Goal: Obtain resource: Obtain resource

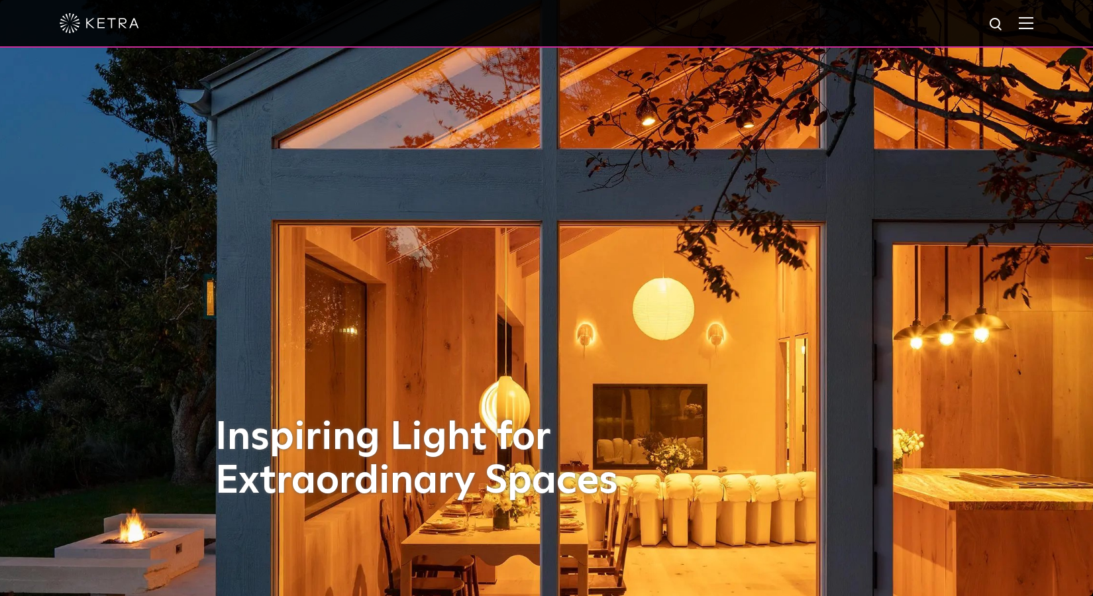
click at [1004, 30] on img at bounding box center [996, 25] width 17 height 17
type input "spec"
click at [954, 15] on button "Search" at bounding box center [964, 25] width 20 height 20
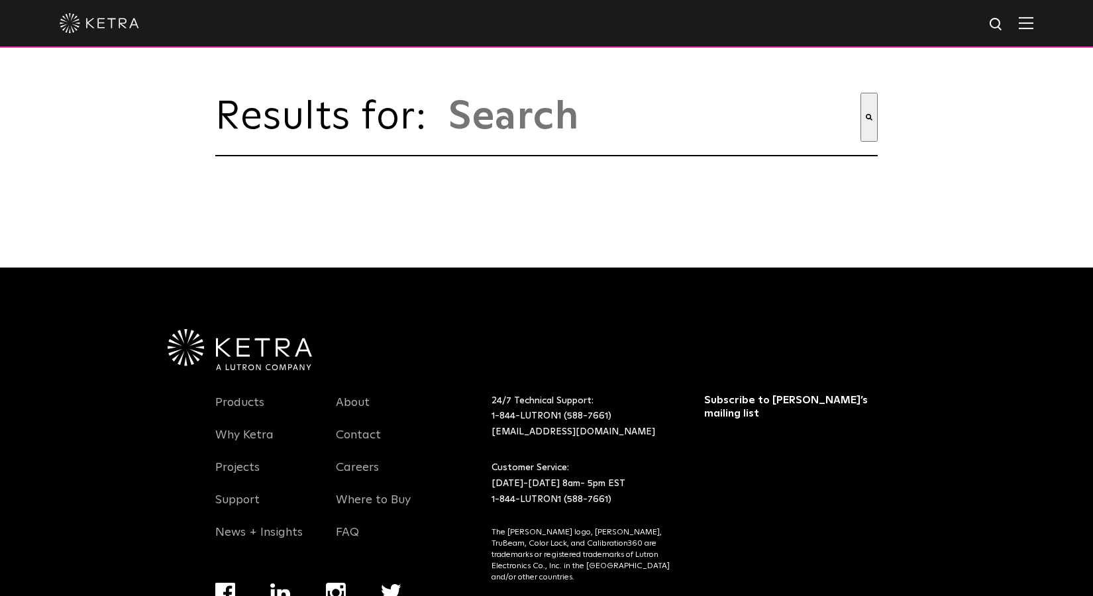
type input "spec"
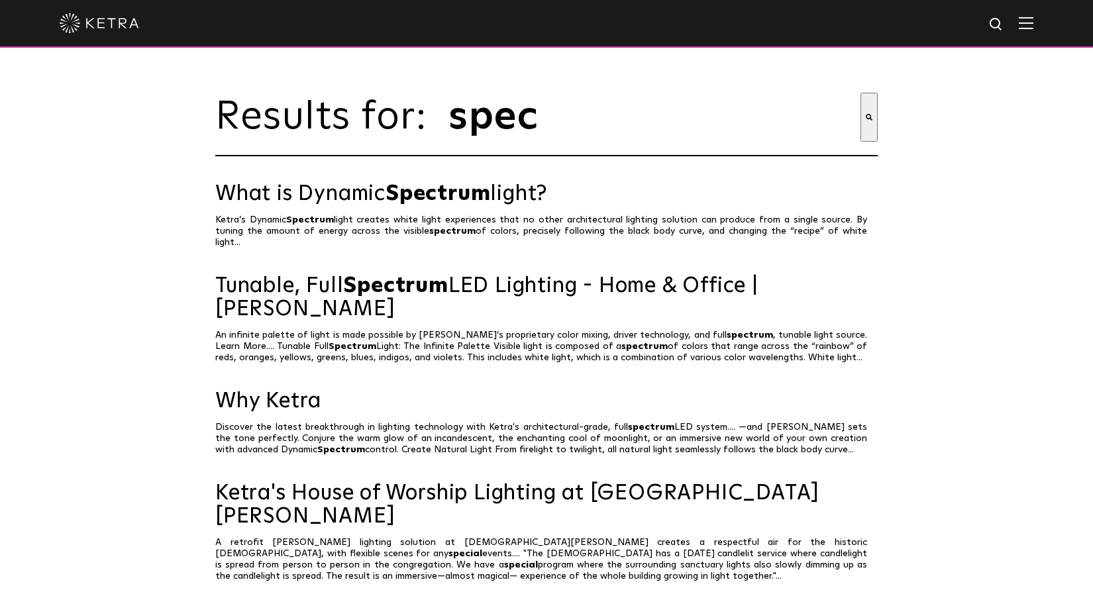
click at [1005, 23] on img at bounding box center [996, 25] width 17 height 17
type input "d2 spec"
click at [958, 15] on button "Search" at bounding box center [968, 25] width 20 height 20
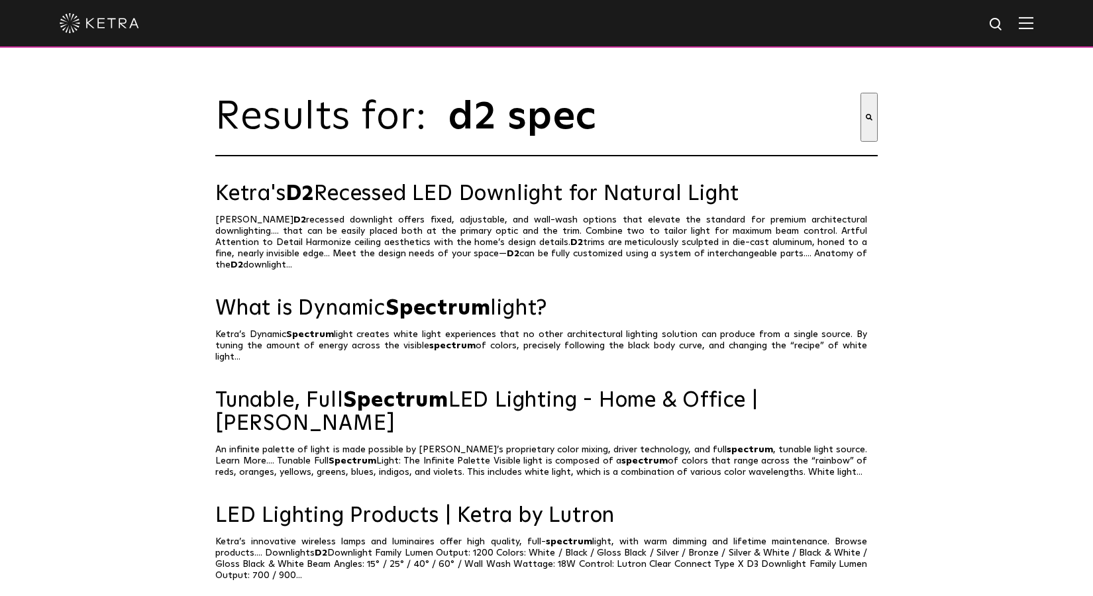
click at [499, 182] on div "Results for: This is a search field with an auto-suggest feature attached. d2 s…" at bounding box center [546, 138] width 662 height 90
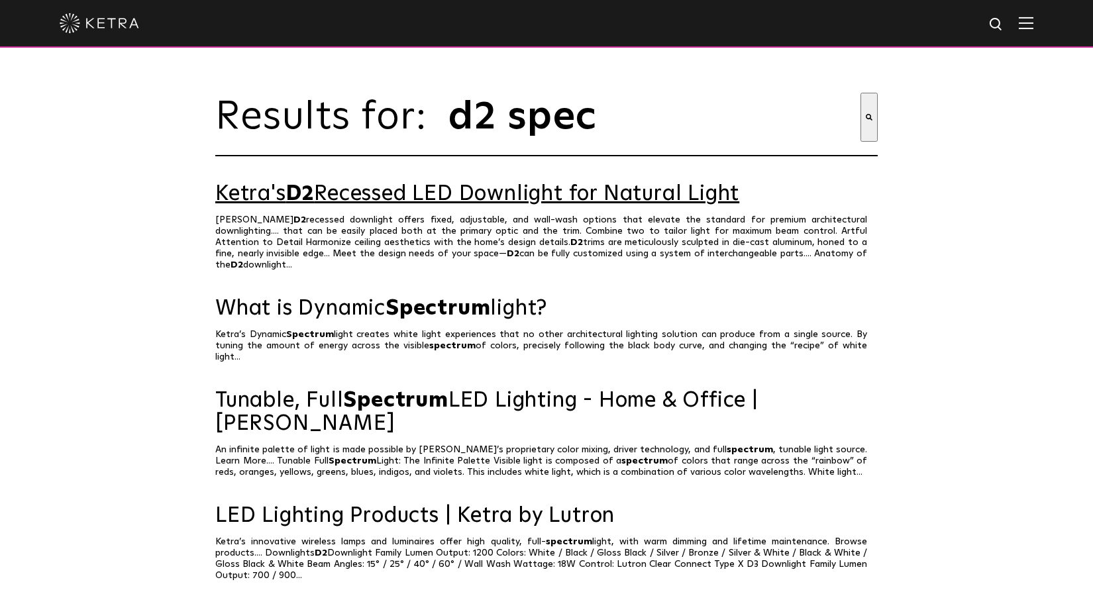
click at [497, 190] on link "Ketra's D2 Recessed LED Downlight for Natural Light" at bounding box center [546, 194] width 662 height 23
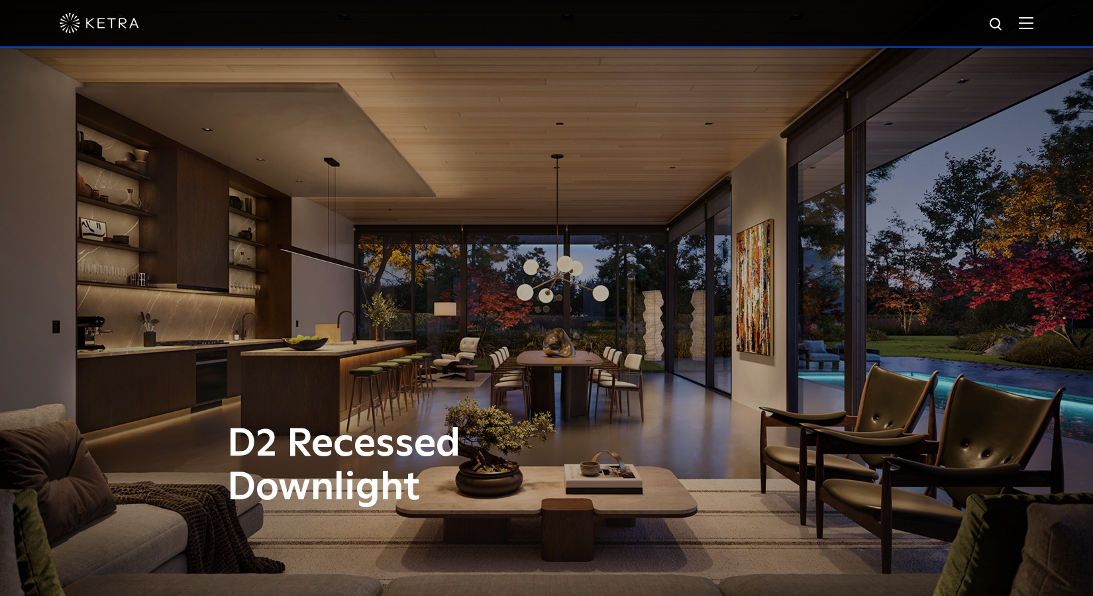
click at [1033, 19] on img at bounding box center [1026, 23] width 15 height 13
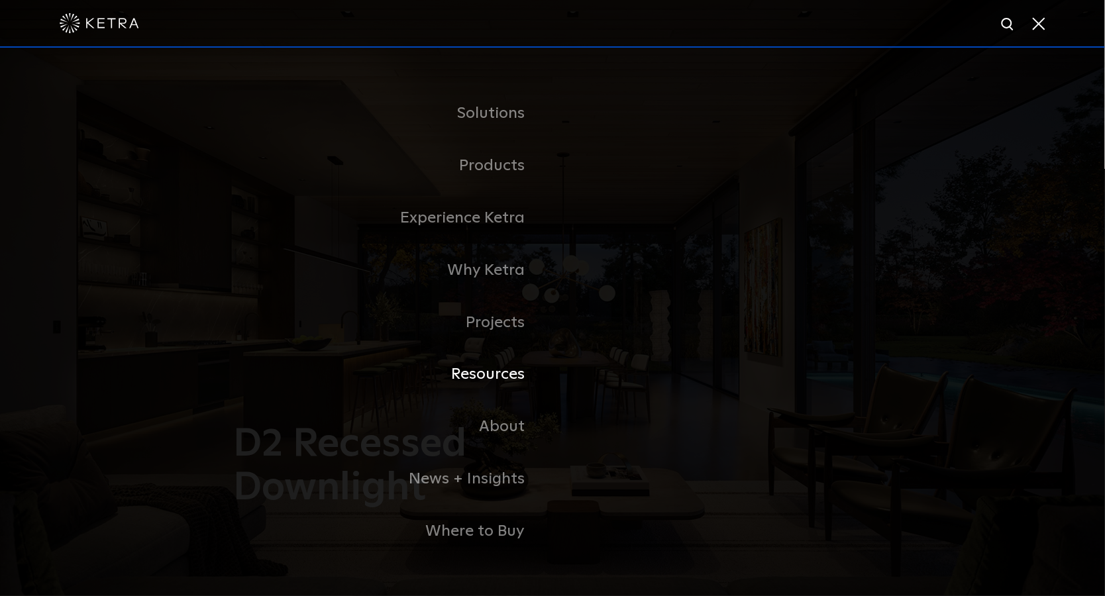
click at [483, 381] on link "Resources" at bounding box center [386, 374] width 331 height 52
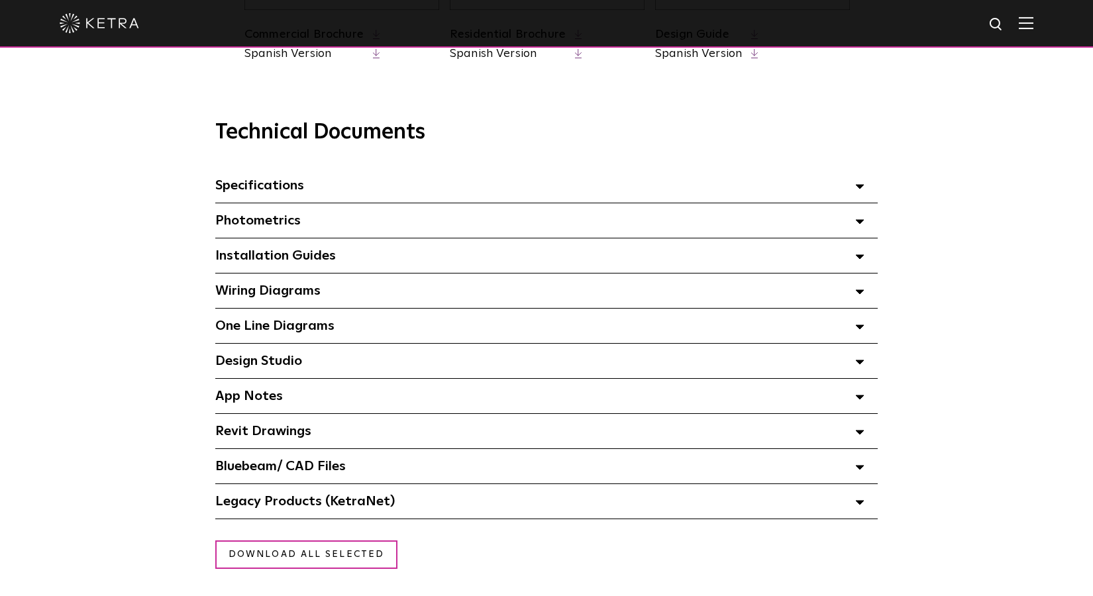
scroll to position [828, 0]
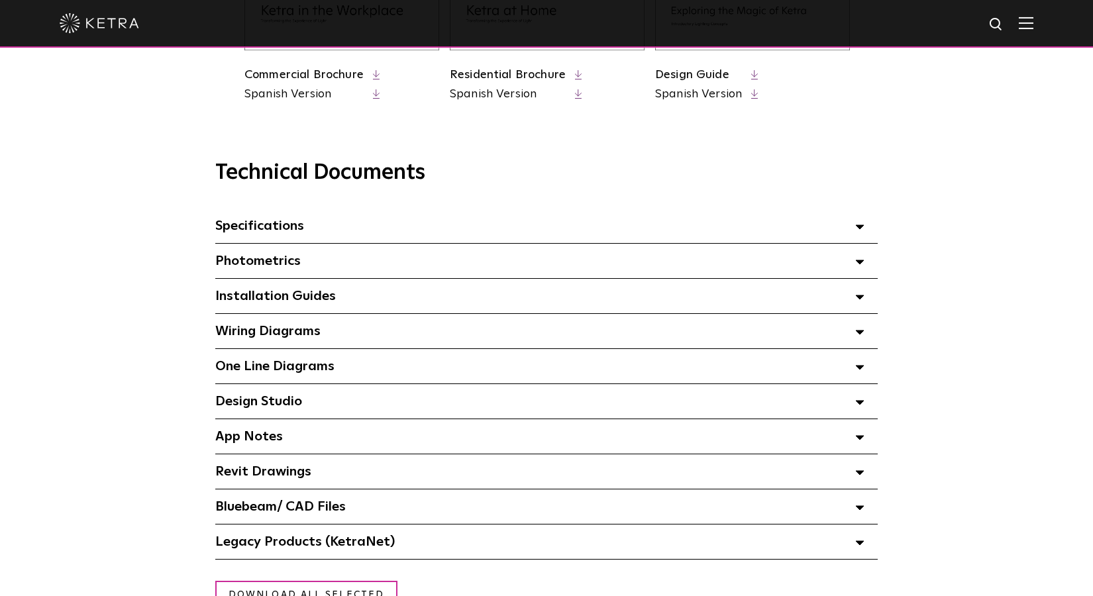
click at [860, 227] on span at bounding box center [859, 225] width 9 height 17
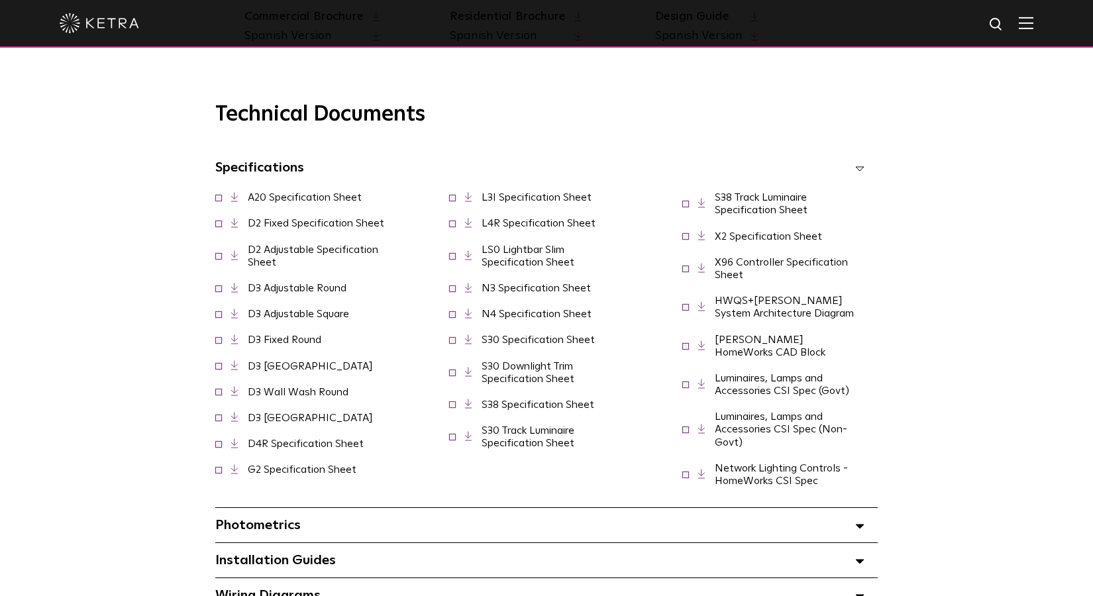
scroll to position [911, 0]
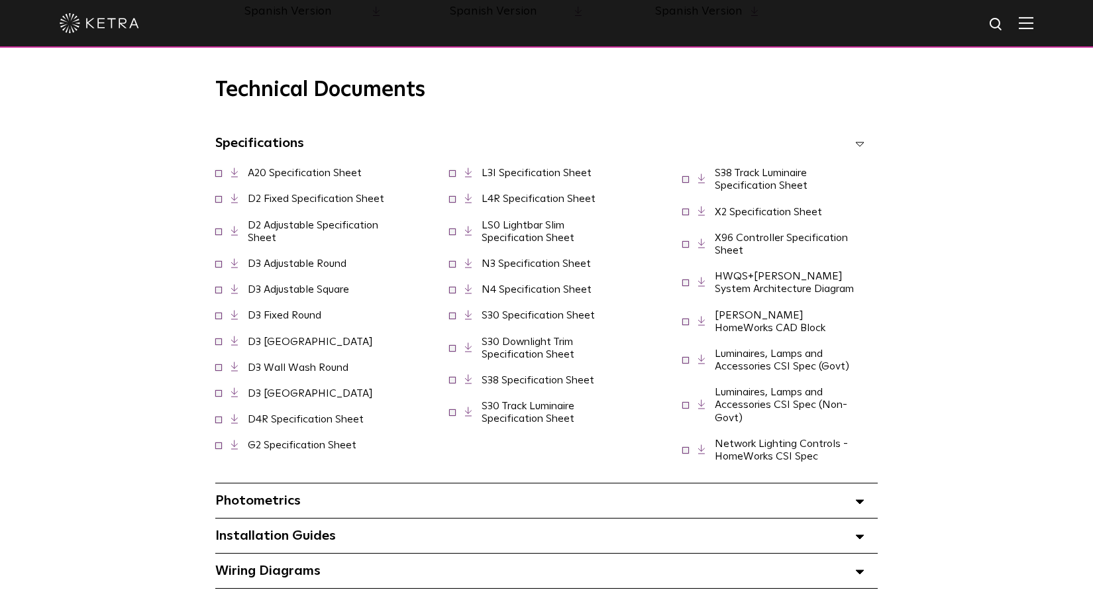
click at [256, 226] on link "D2 Adjustable Specification Sheet" at bounding box center [313, 231] width 130 height 23
click at [264, 204] on link "D2 Fixed Specification Sheet" at bounding box center [316, 198] width 136 height 11
